Goal: Information Seeking & Learning: Learn about a topic

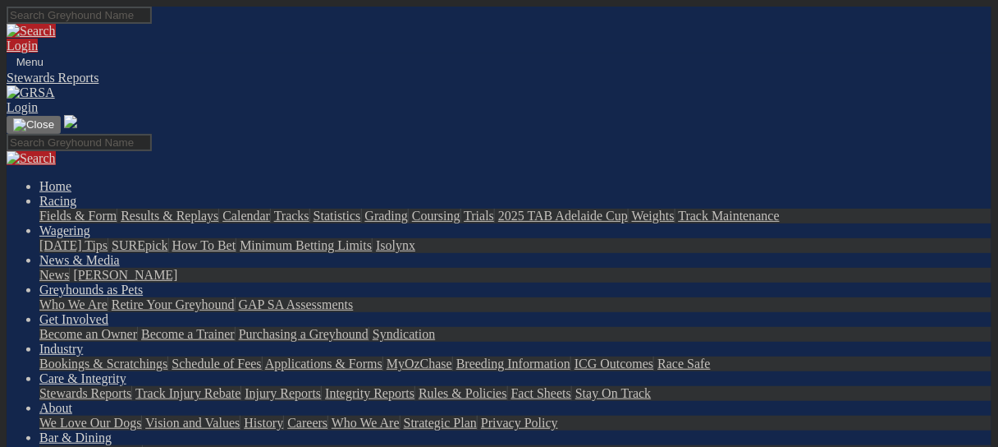
drag, startPoint x: 7, startPoint y: 192, endPoint x: 302, endPoint y: 170, distance: 296.3
drag, startPoint x: 302, startPoint y: 170, endPoint x: 217, endPoint y: 183, distance: 86.4
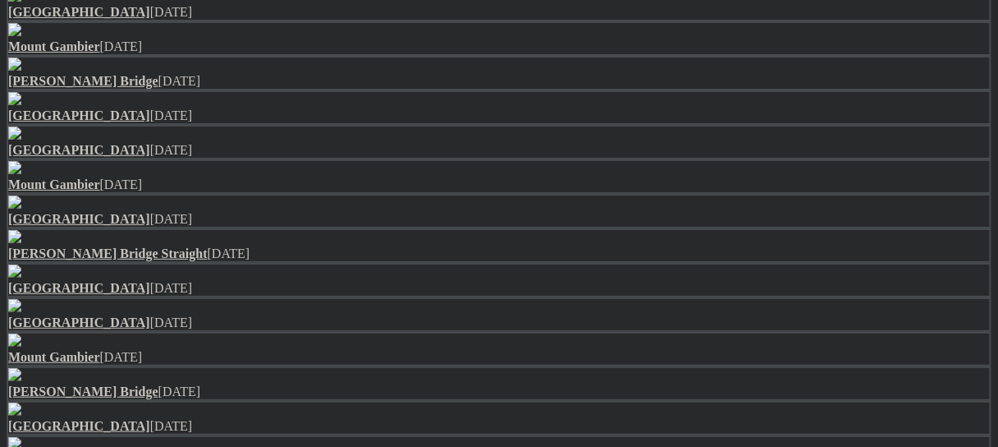
scroll to position [1379, 0]
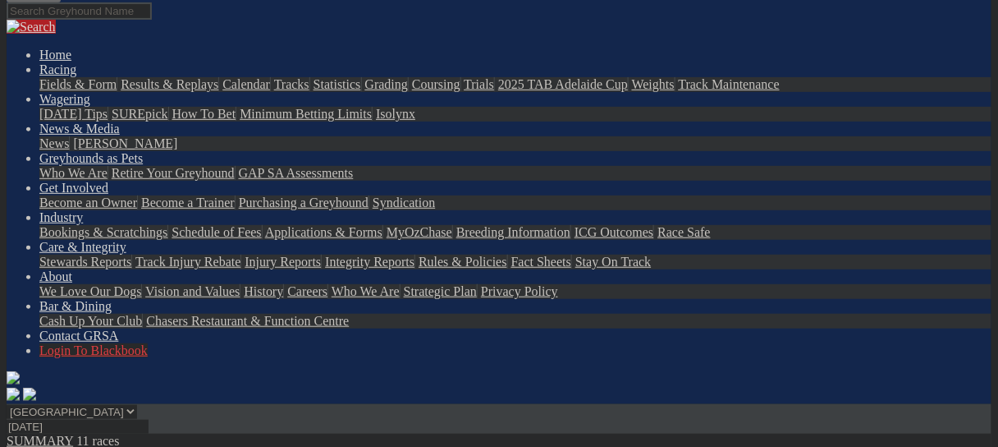
scroll to position [197, 0]
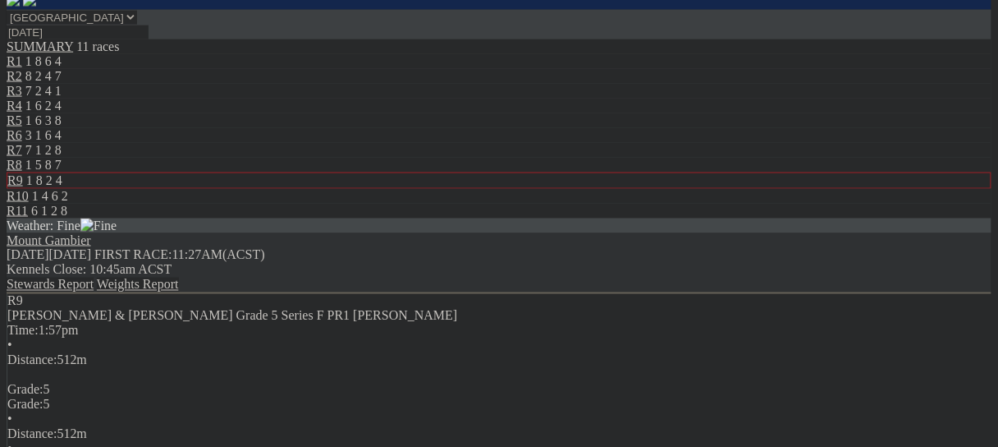
scroll to position [263, 0]
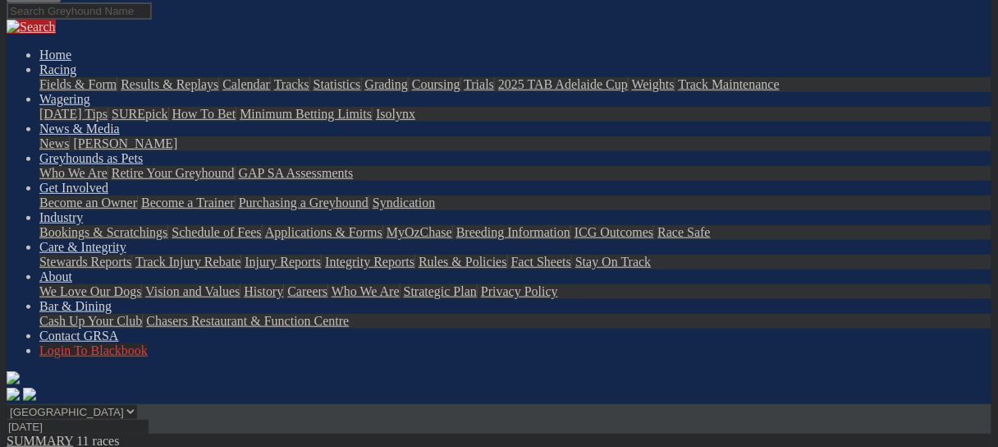
scroll to position [197, 0]
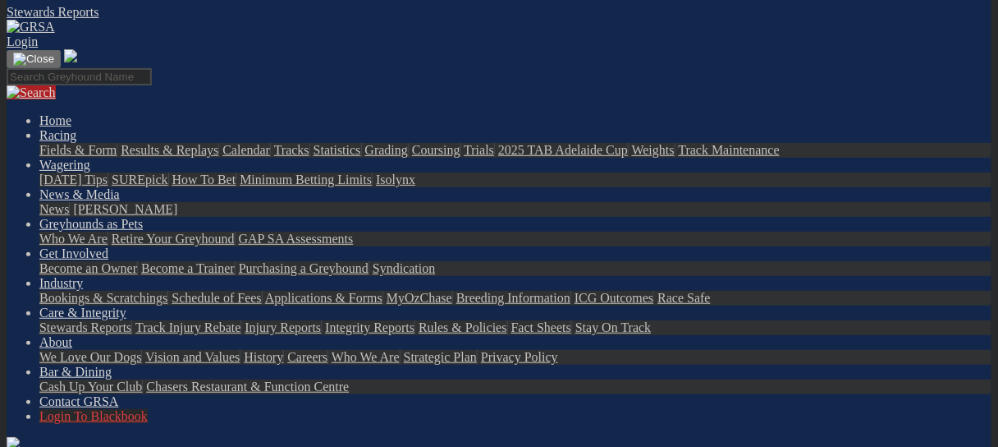
scroll to position [39, 0]
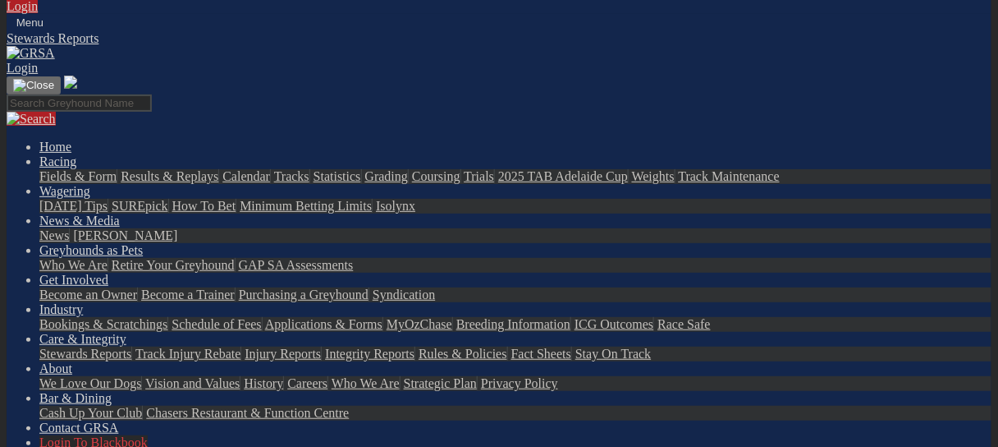
drag, startPoint x: 284, startPoint y: 85, endPoint x: 241, endPoint y: 153, distance: 80.4
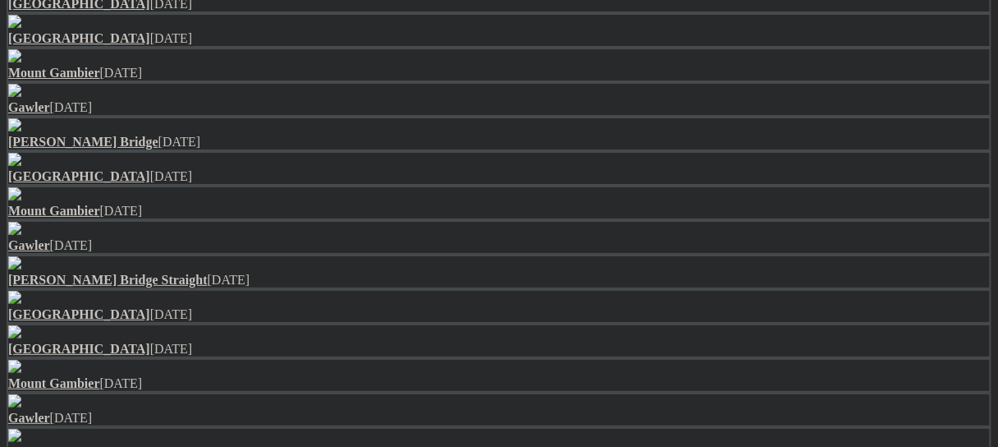
scroll to position [1418, 0]
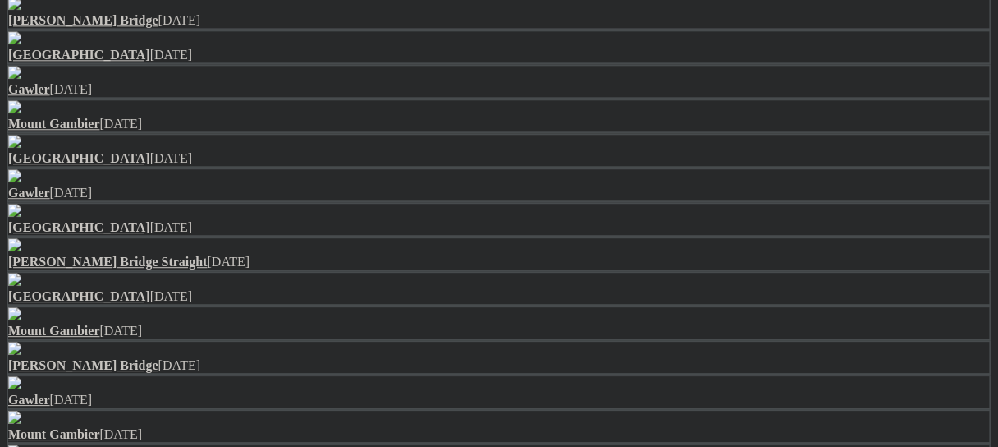
scroll to position [1248, 0]
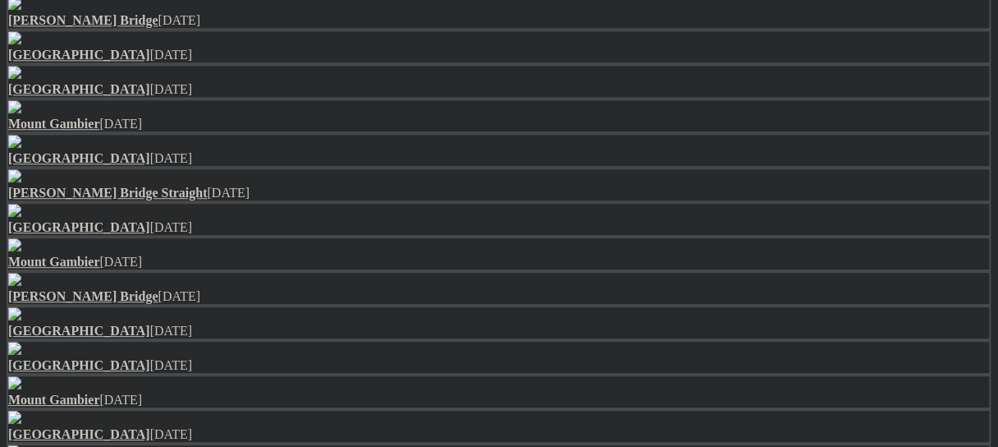
scroll to position [1248, 0]
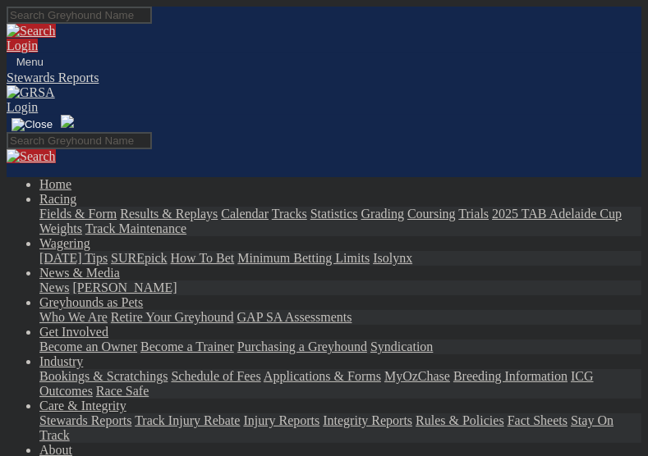
drag, startPoint x: 407, startPoint y: 168, endPoint x: 412, endPoint y: 113, distance: 55.2
